Goal: Contribute content: Contribute content

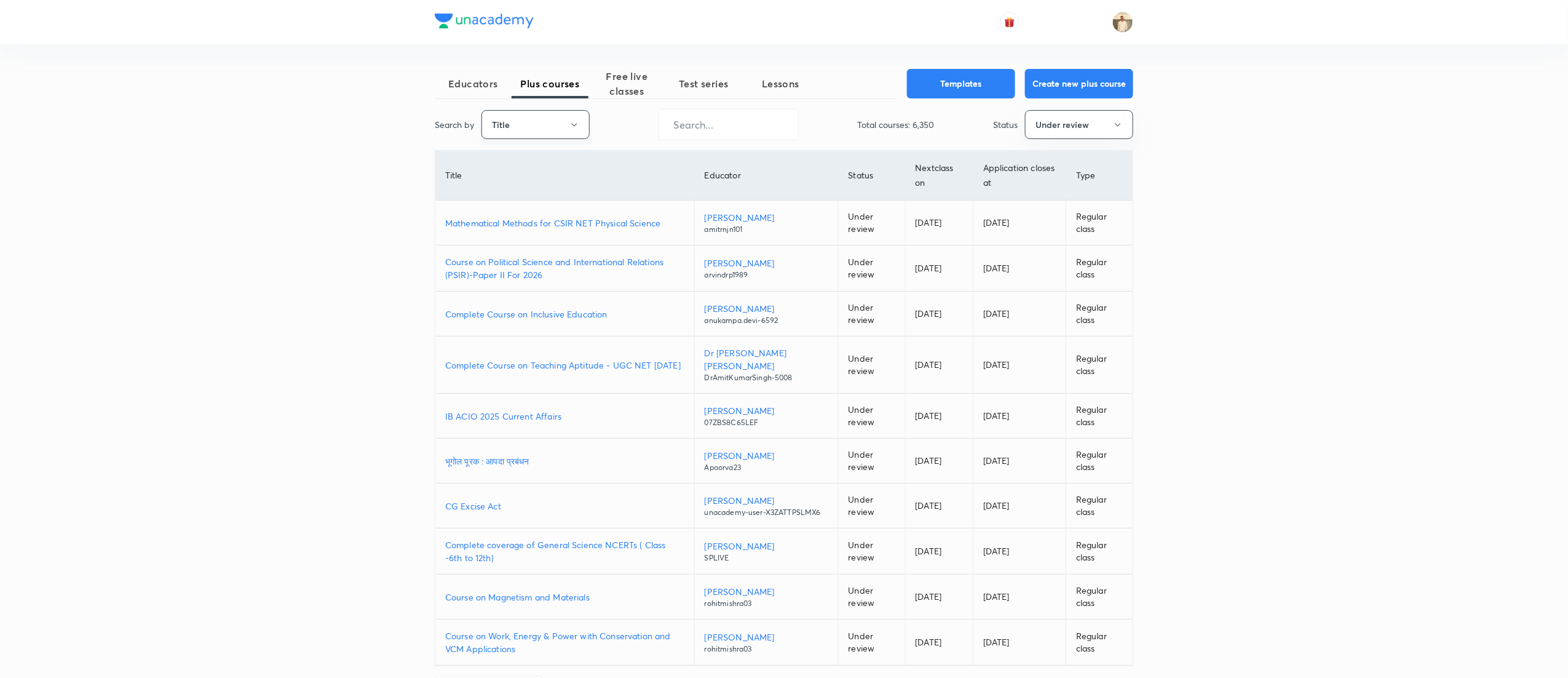
click at [551, 123] on button "Title" at bounding box center [536, 125] width 109 height 29
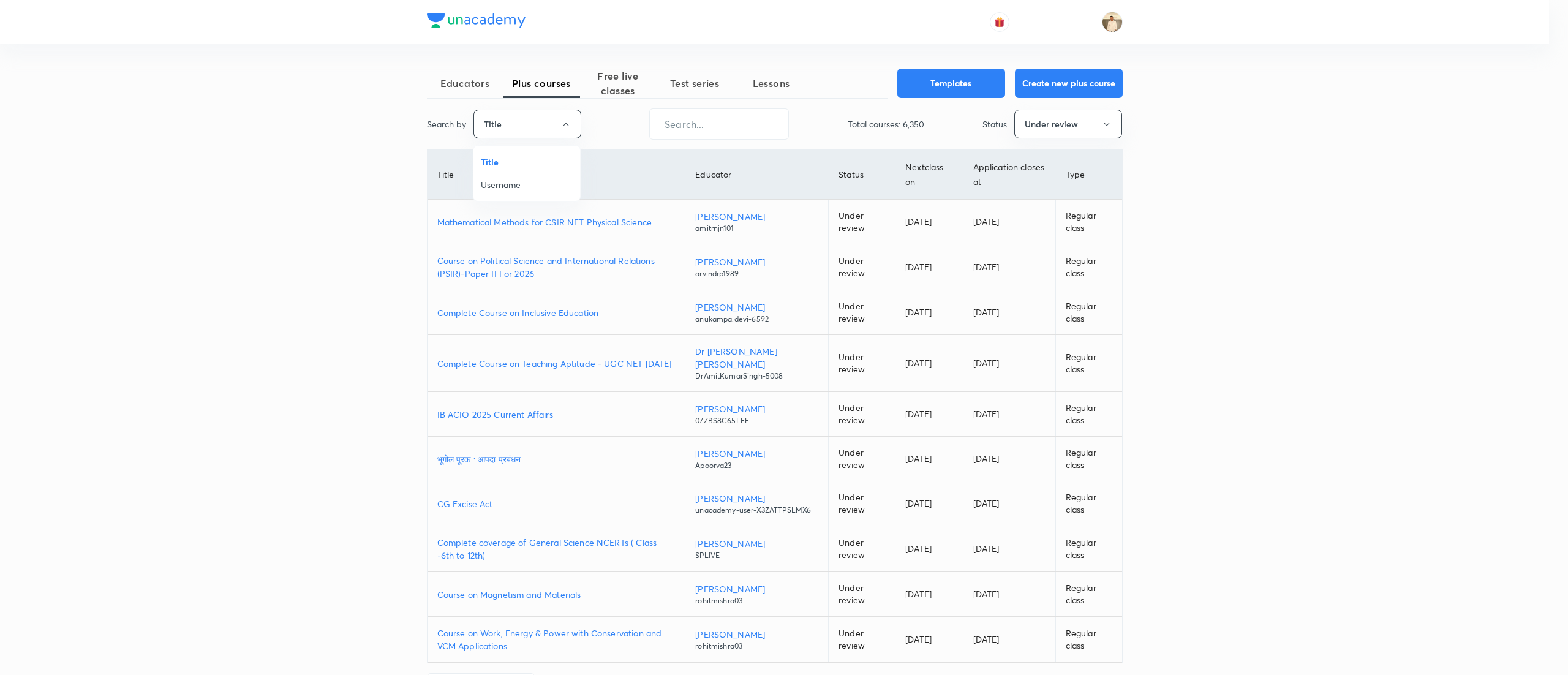
click at [530, 184] on span "Username" at bounding box center [527, 185] width 92 height 13
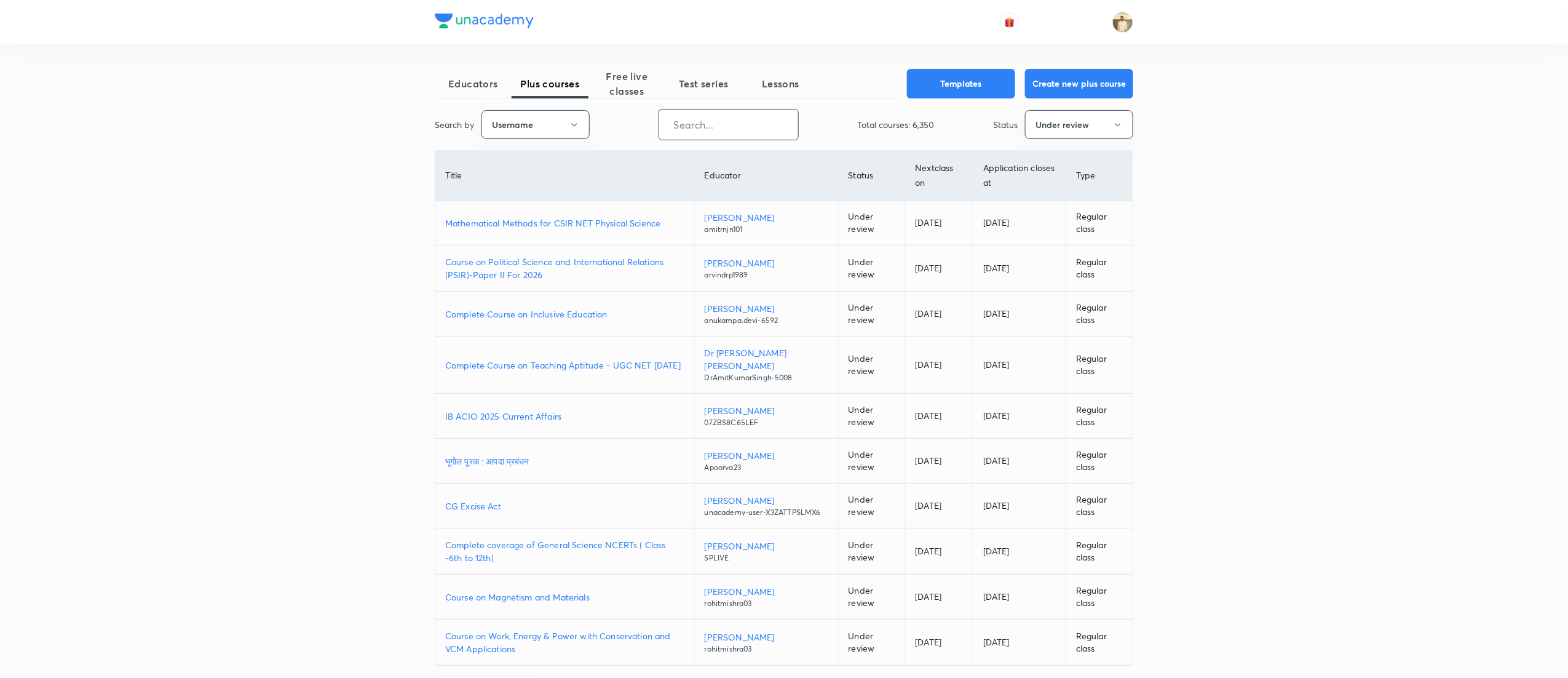
click at [746, 133] on input "text" at bounding box center [729, 125] width 139 height 32
paste input "Dhwani"
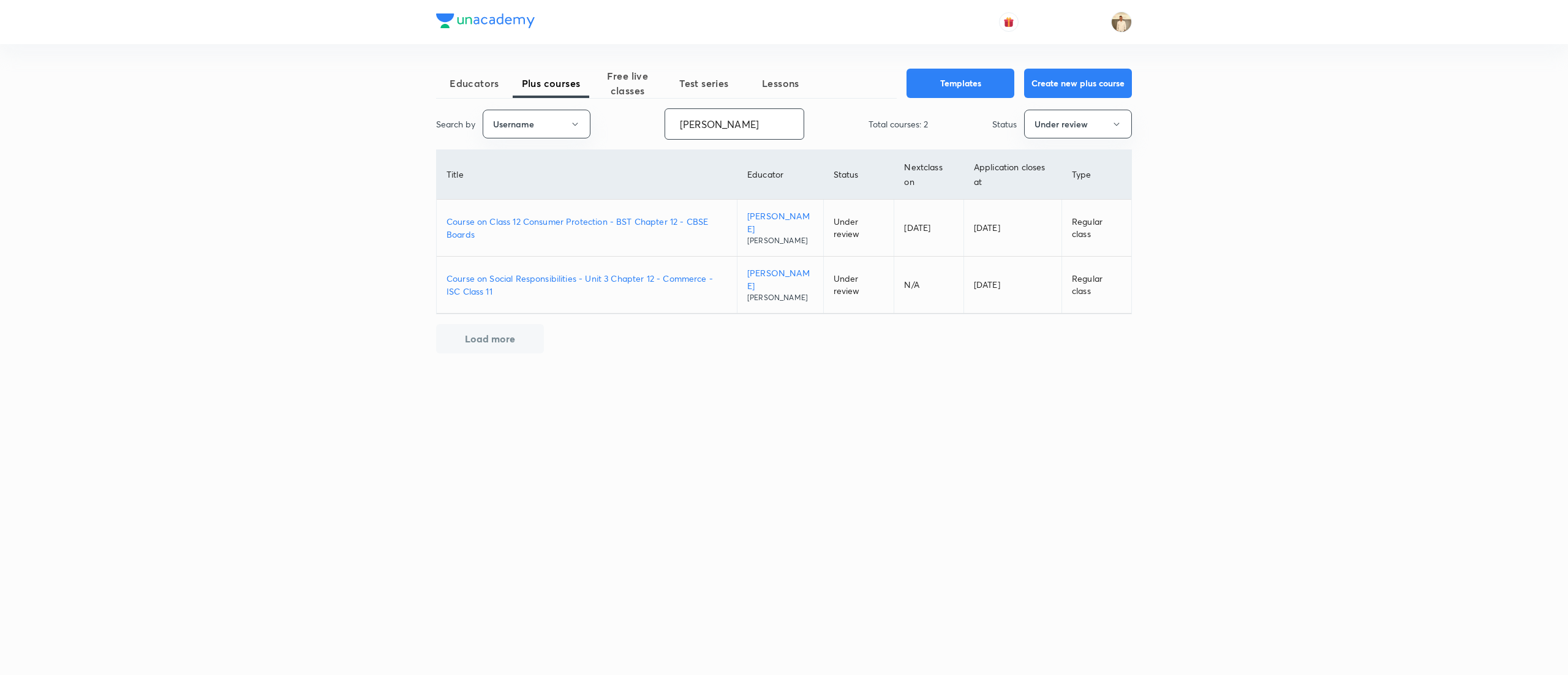
type input "Dhwani"
click at [557, 217] on p "Course on Class 12 Consumer Protection - BST Chapter 12 - CBSE Boards" at bounding box center [587, 228] width 280 height 26
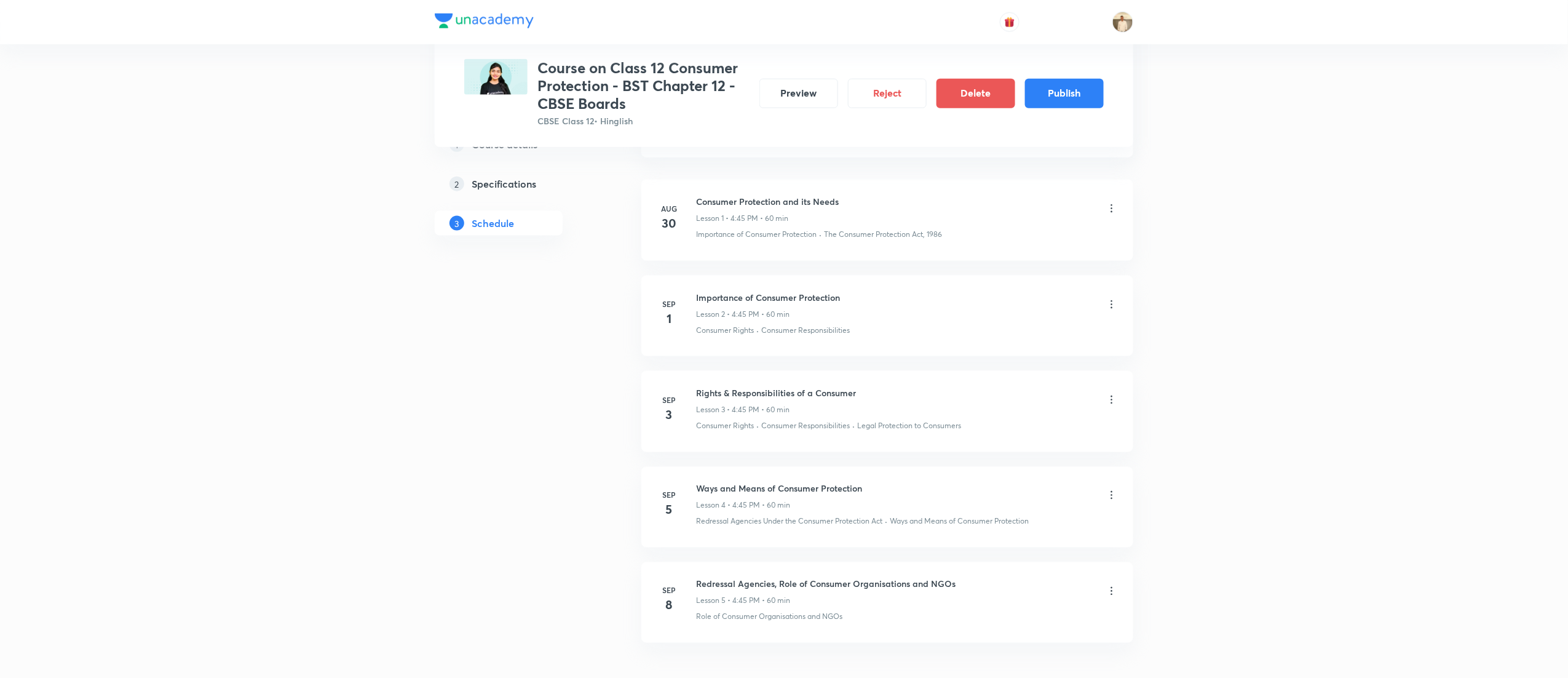
scroll to position [697, 0]
click at [1086, 92] on button "Publish" at bounding box center [1064, 92] width 79 height 30
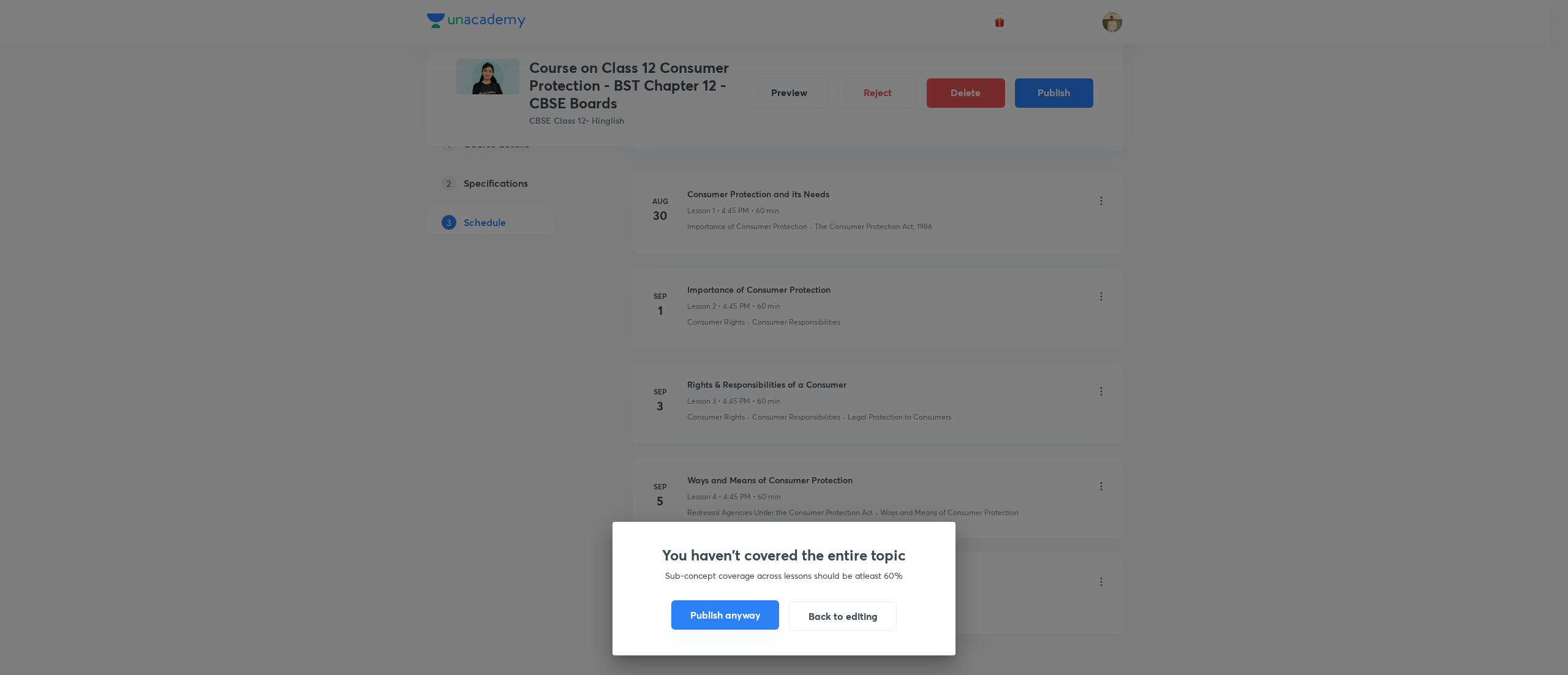
click at [718, 612] on button "Publish anyway" at bounding box center [725, 615] width 108 height 30
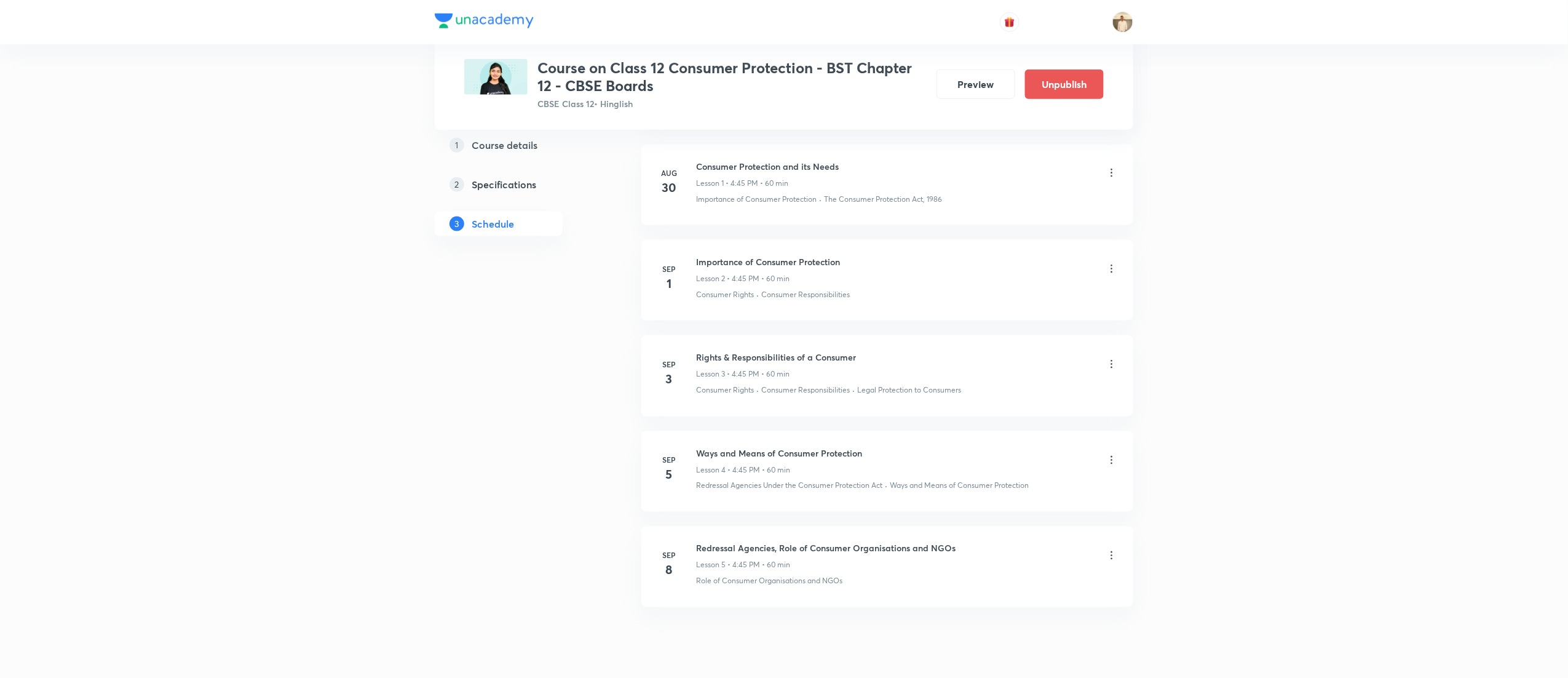
scroll to position [678, 0]
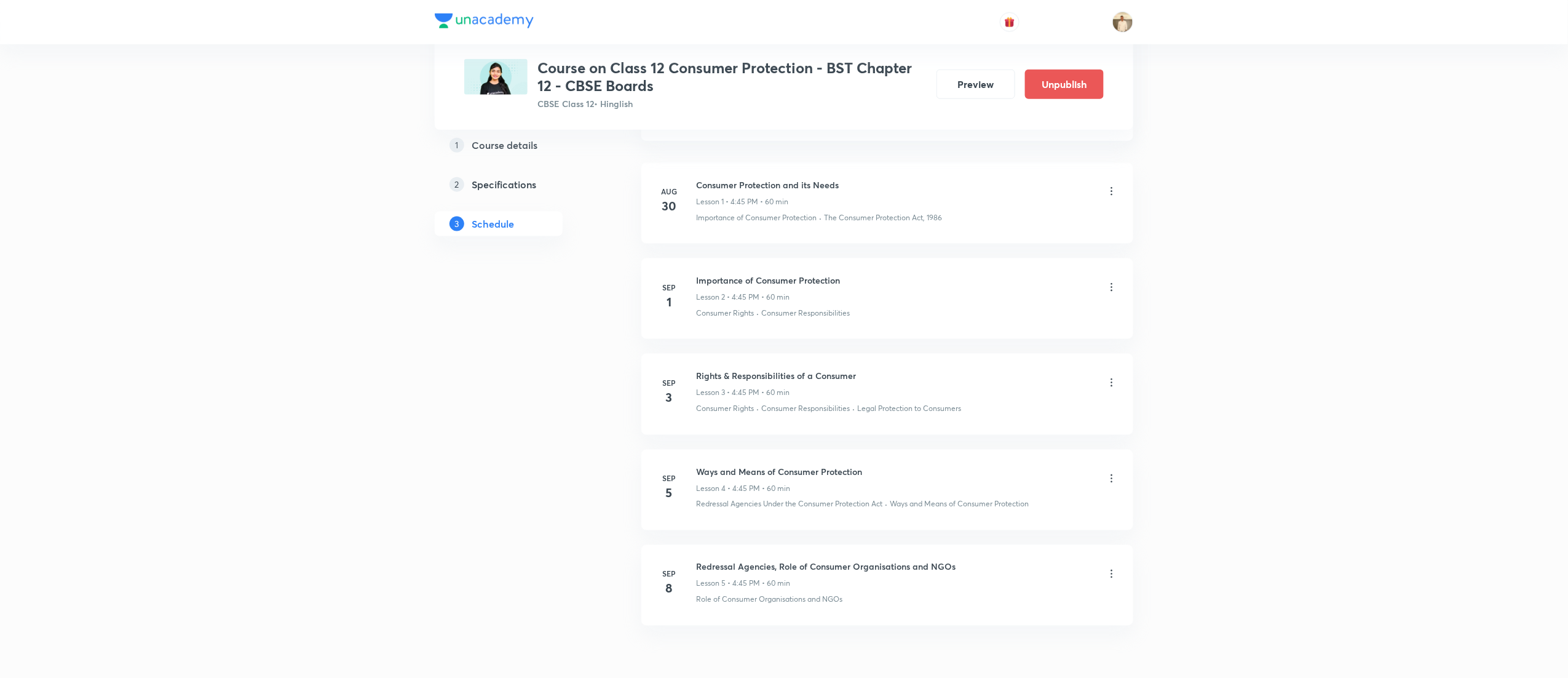
click at [1226, 216] on div "Plus Courses Course on Class 12 Consumer Protection - BST Chapter 12 - CBSE Boa…" at bounding box center [784, 32] width 1568 height 1419
